Goal: Task Accomplishment & Management: Manage account settings

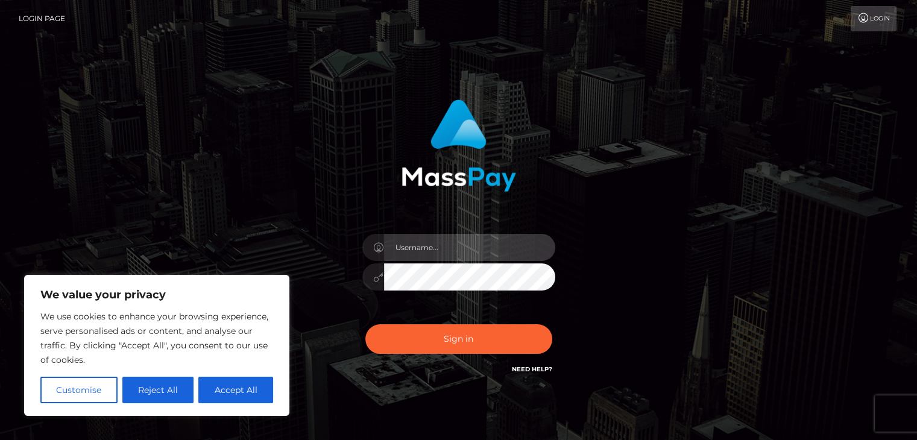
click at [448, 246] on input "text" at bounding box center [469, 247] width 171 height 27
click at [224, 391] on button "Accept All" at bounding box center [235, 390] width 75 height 27
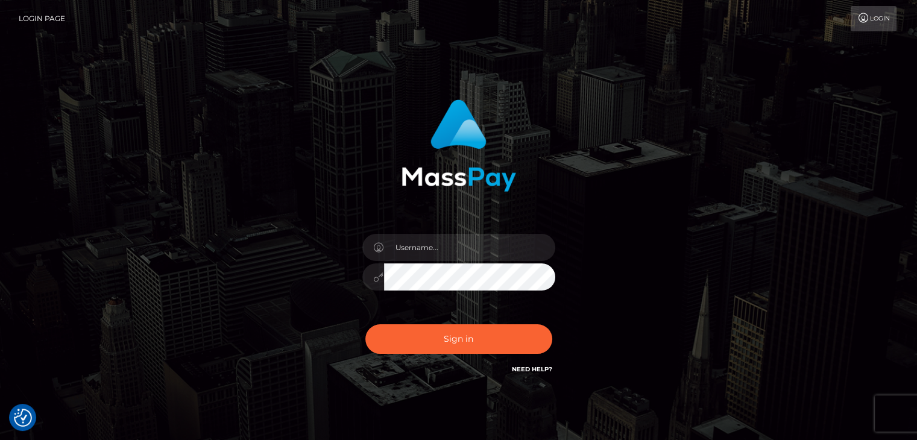
click at [231, 389] on div "Sign in" at bounding box center [458, 243] width 687 height 307
checkbox input "true"
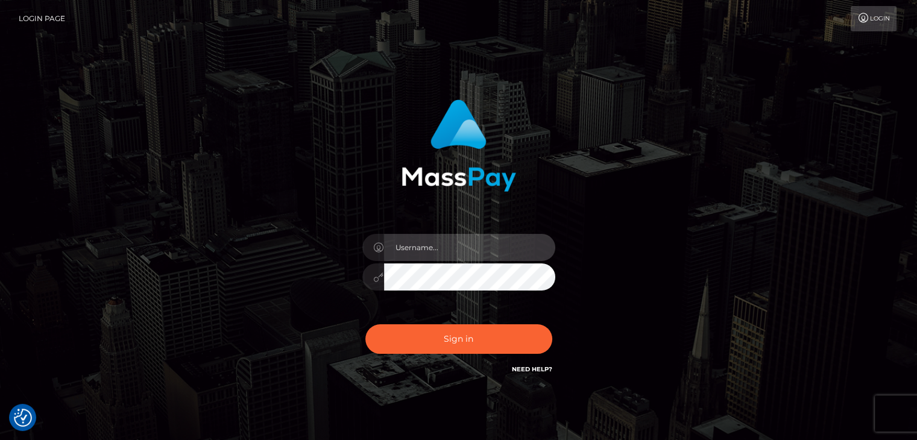
click at [432, 249] on input "text" at bounding box center [469, 247] width 171 height 27
type input "[EMAIL_ADDRESS][DOMAIN_NAME]"
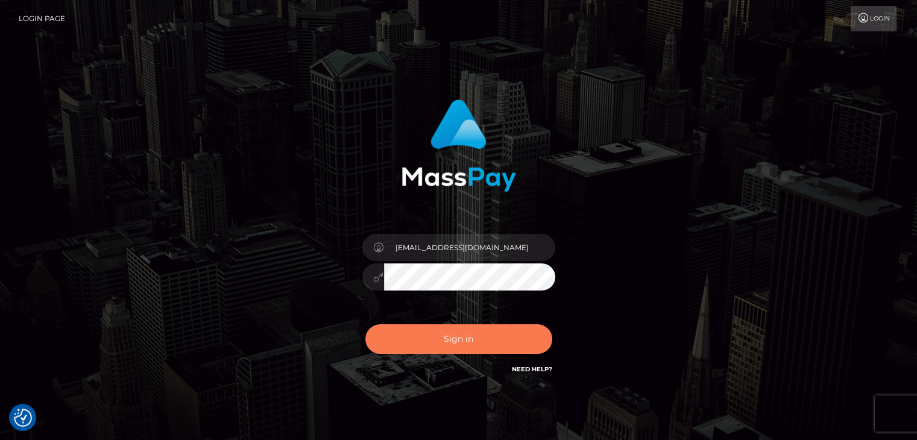
click at [456, 338] on button "Sign in" at bounding box center [458, 339] width 187 height 30
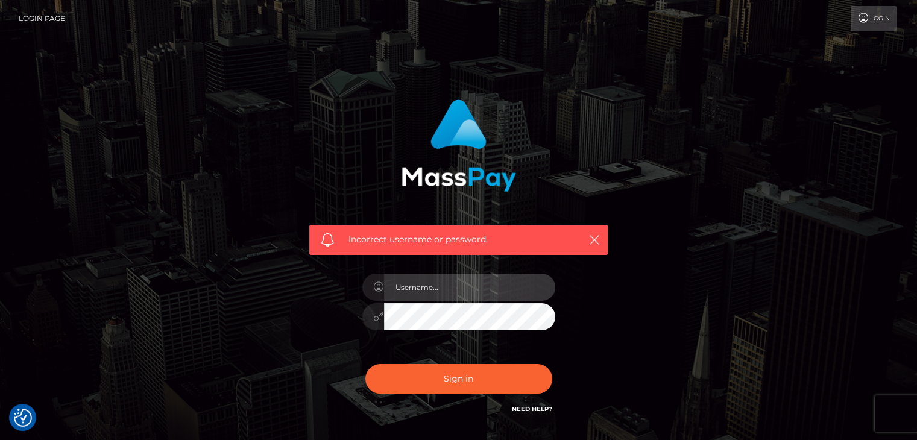
click at [516, 283] on input "text" at bounding box center [469, 287] width 171 height 27
type input "[EMAIL_ADDRESS][DOMAIN_NAME]"
